Goal: Information Seeking & Learning: Learn about a topic

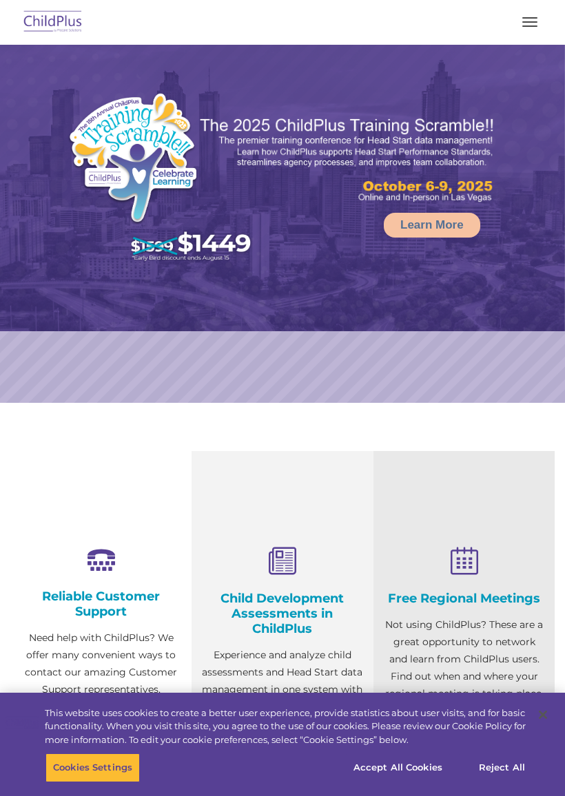
select select "MEDIUM"
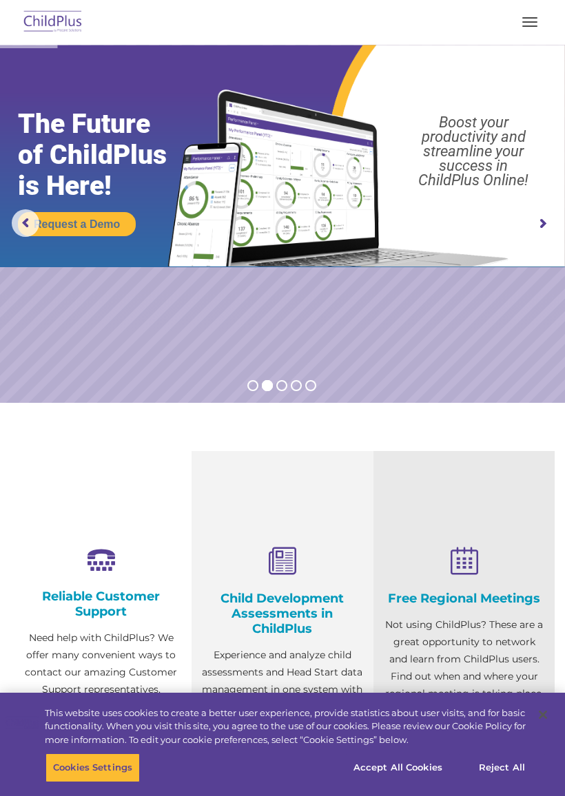
click at [540, 218] on rs-arrow at bounding box center [542, 224] width 28 height 28
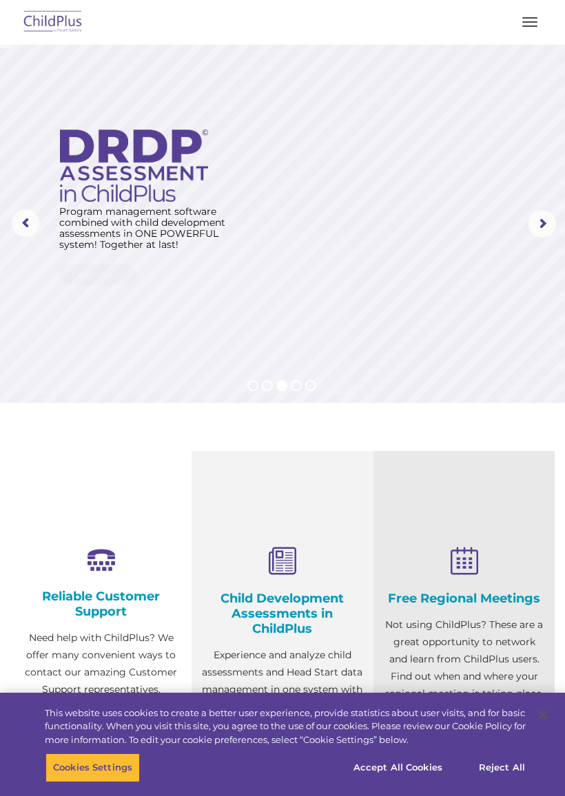
click at [537, 224] on rs-arrow at bounding box center [542, 224] width 28 height 28
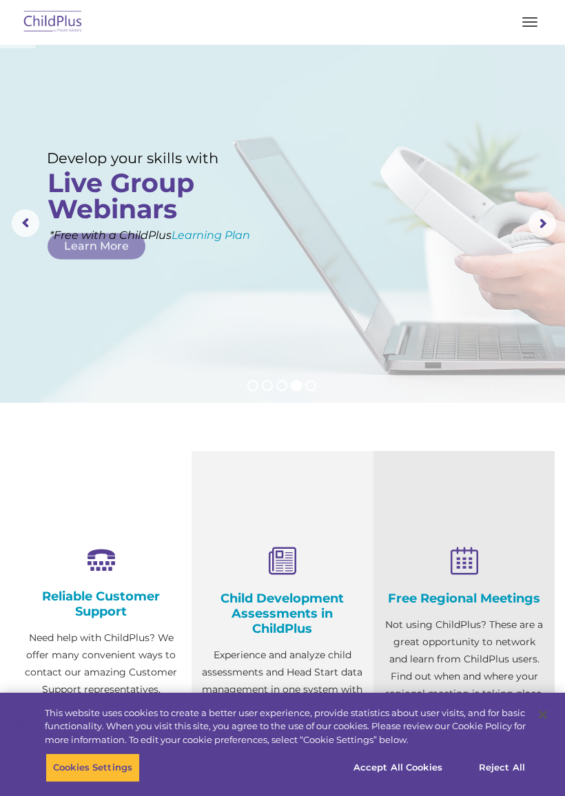
click at [544, 220] on rs-arrow at bounding box center [542, 224] width 28 height 28
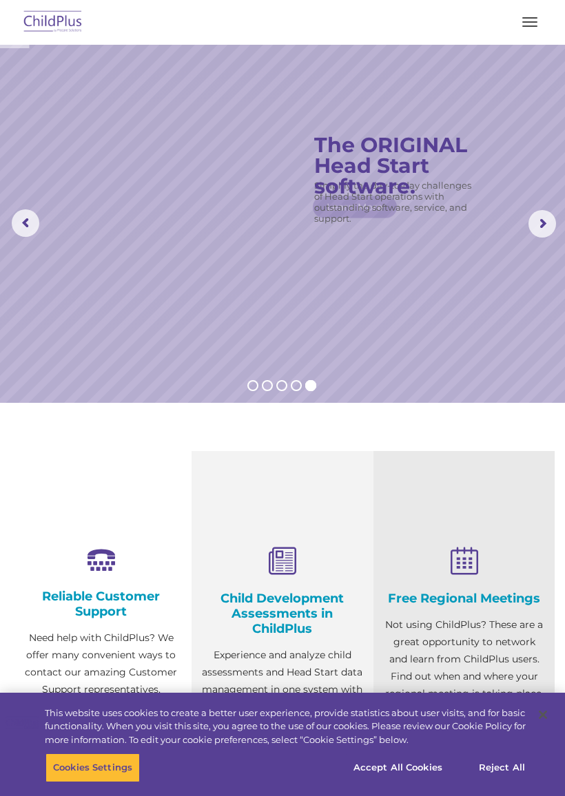
click at [541, 229] on rs-arrow at bounding box center [542, 224] width 28 height 28
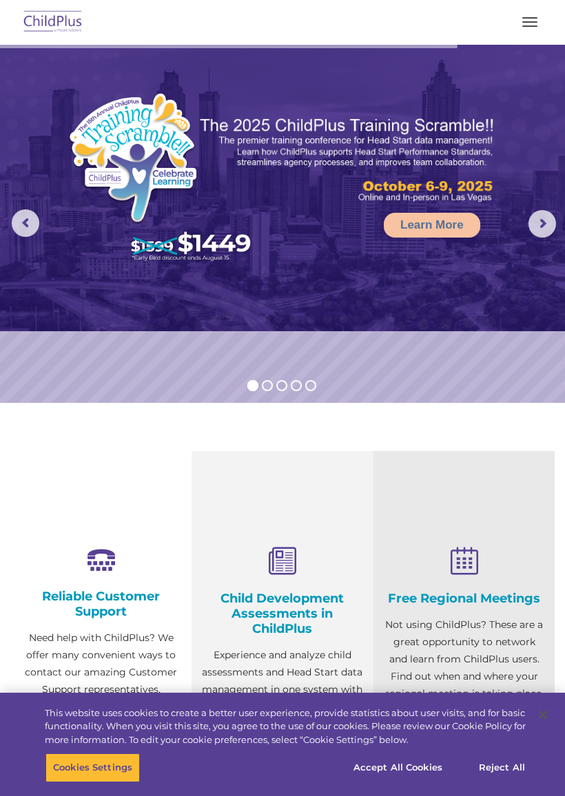
click at [531, 17] on button "button" at bounding box center [529, 22] width 29 height 22
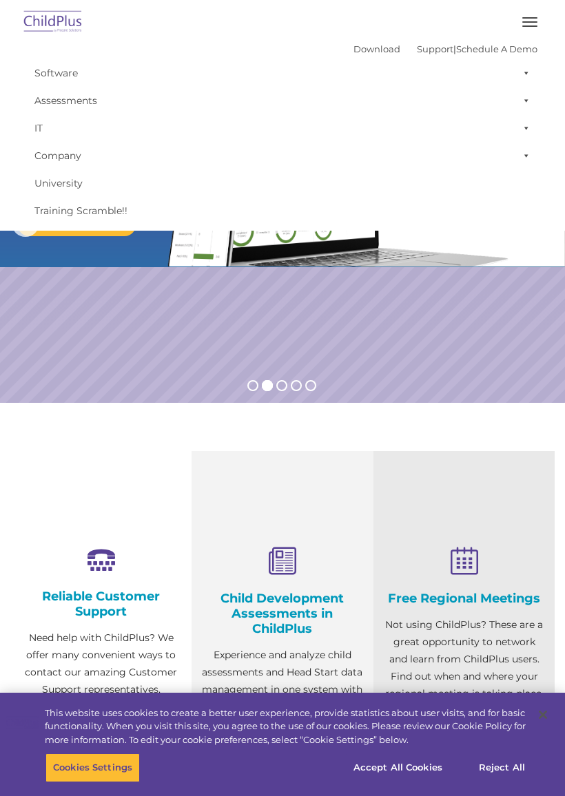
click at [72, 63] on link "Software" at bounding box center [283, 73] width 510 height 28
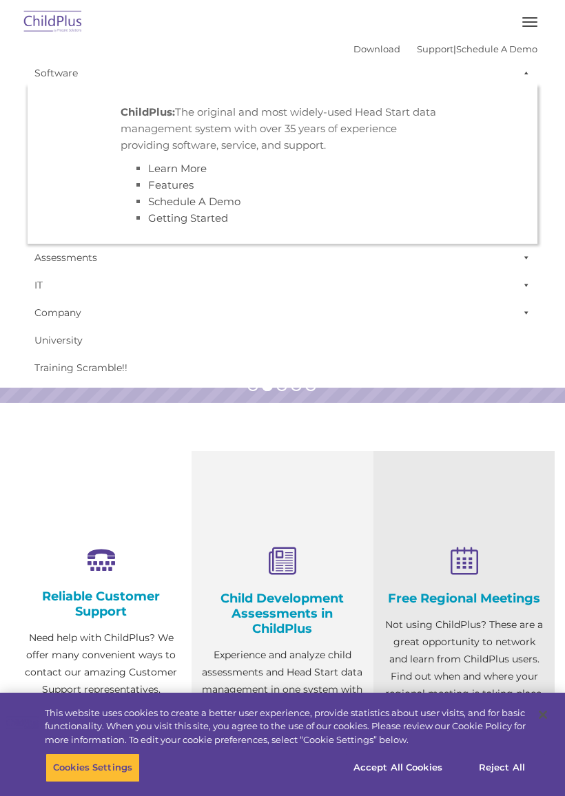
click at [354, 289] on link "IT" at bounding box center [283, 285] width 510 height 28
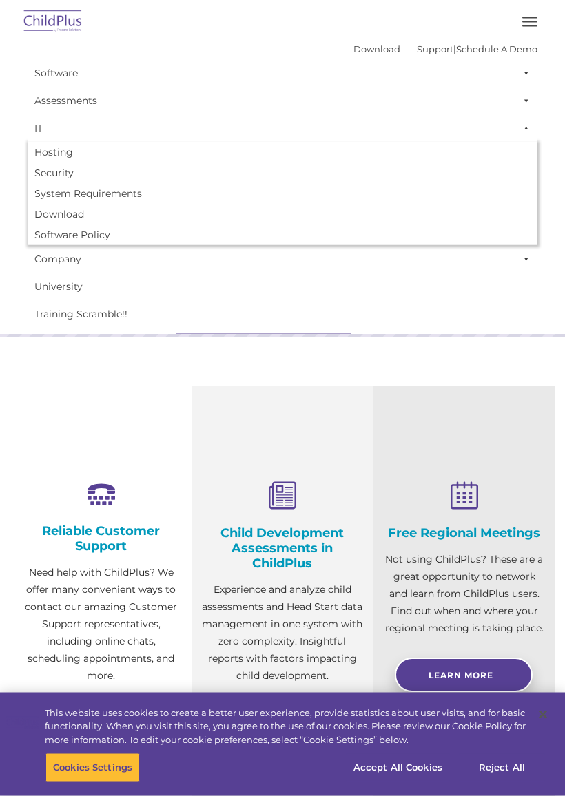
scroll to position [65, 0]
click at [391, 304] on link "Training Scramble!!" at bounding box center [283, 314] width 510 height 28
click at [358, 308] on link "Training Scramble!!" at bounding box center [283, 314] width 510 height 28
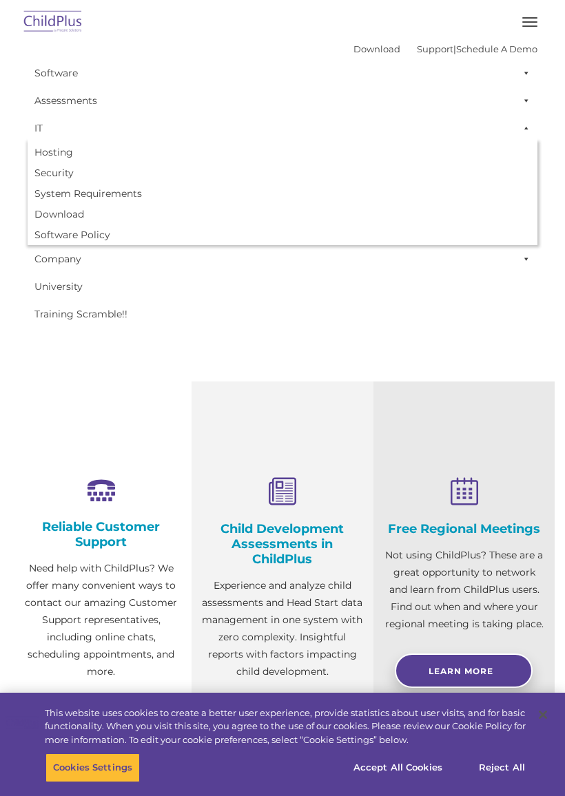
click at [525, 6] on div at bounding box center [283, 22] width 510 height 33
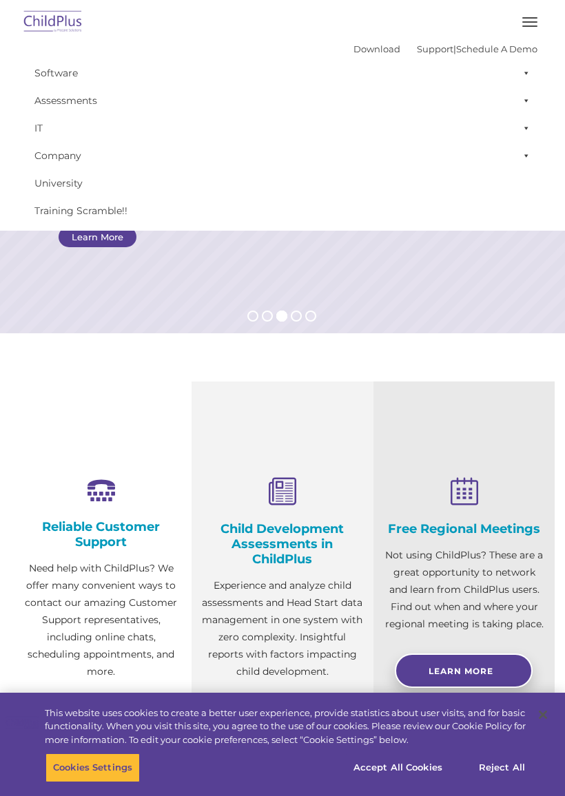
click at [529, 22] on span "button" at bounding box center [529, 21] width 15 height 1
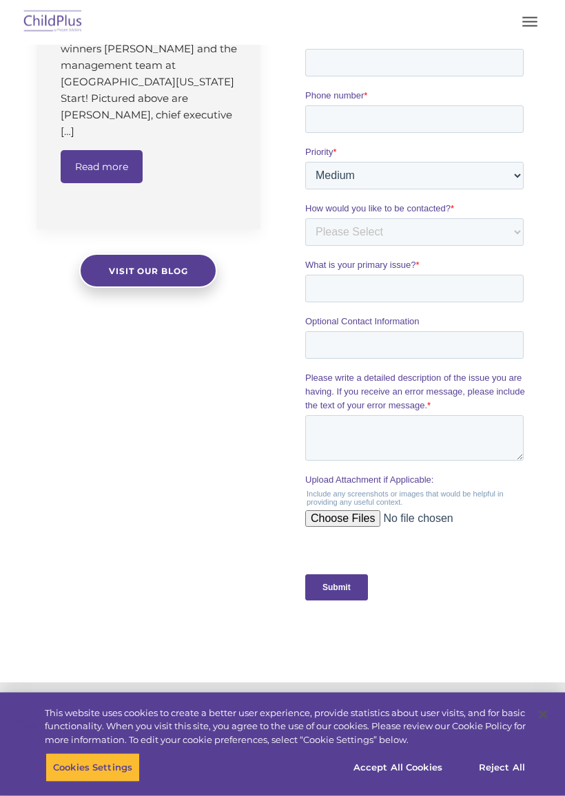
scroll to position [1125, 0]
